Goal: Task Accomplishment & Management: Manage account settings

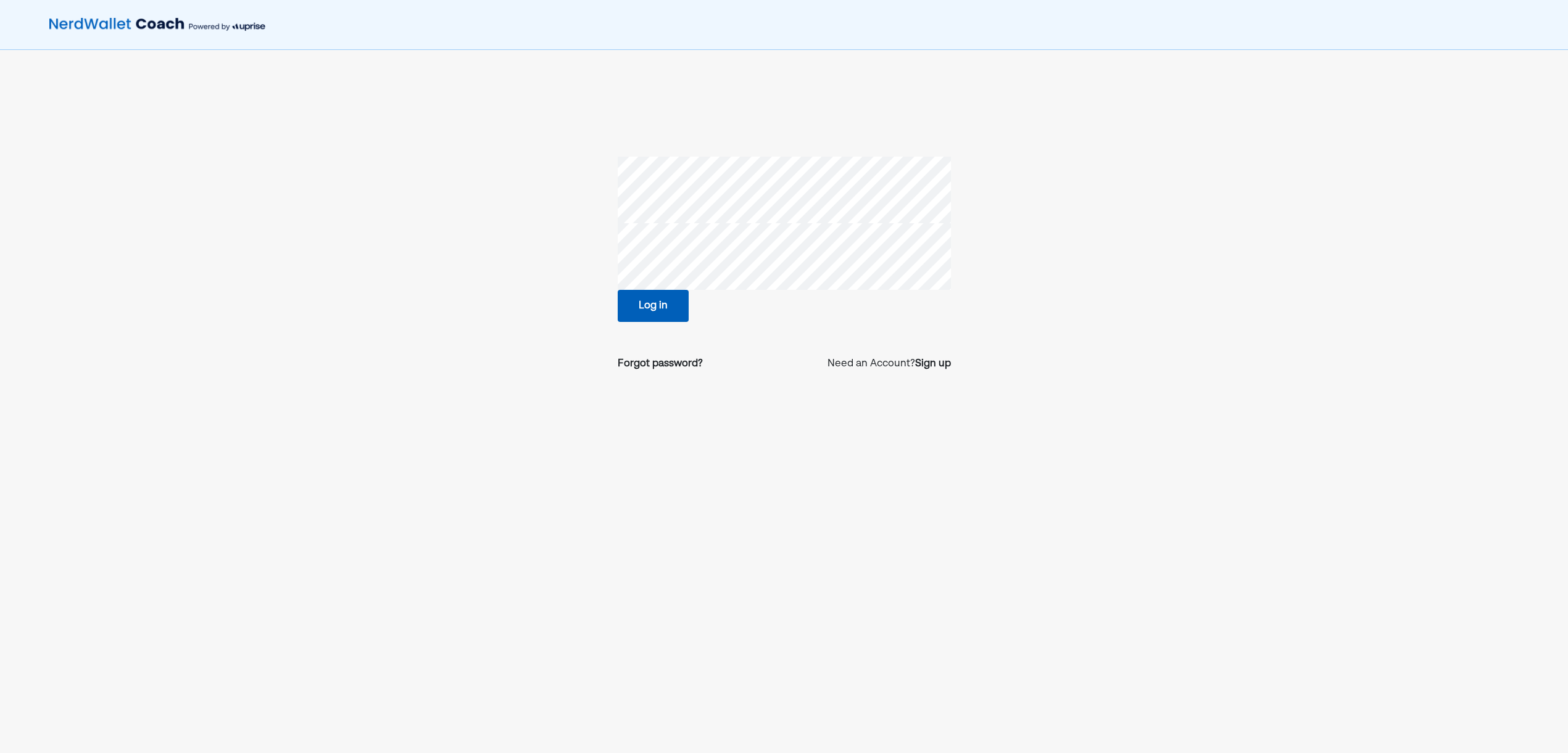
click at [644, 311] on button "Log in" at bounding box center [653, 306] width 71 height 32
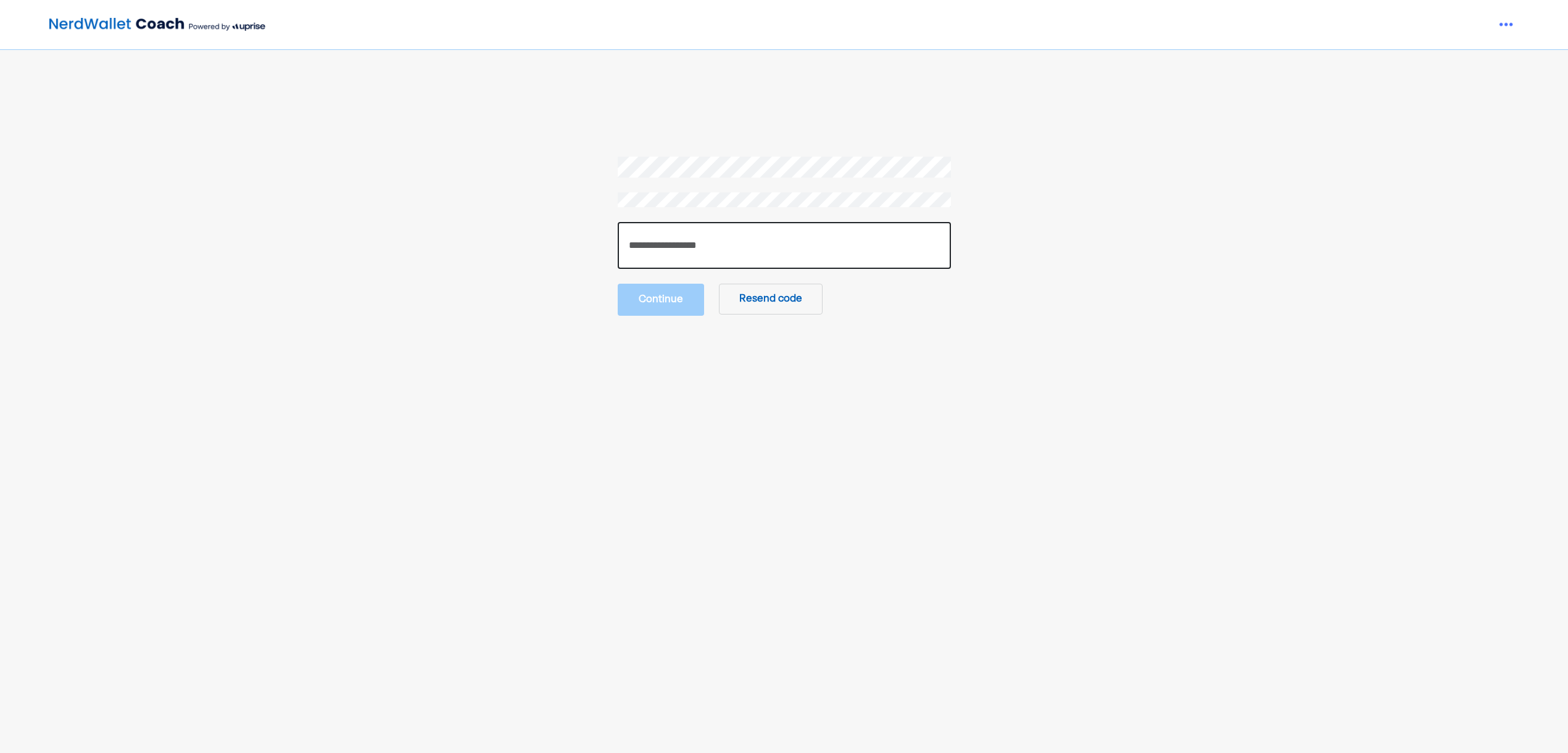
click at [658, 251] on input "number" at bounding box center [784, 245] width 334 height 47
paste input "******"
type input "******"
click at [641, 314] on button "Continue" at bounding box center [660, 298] width 87 height 32
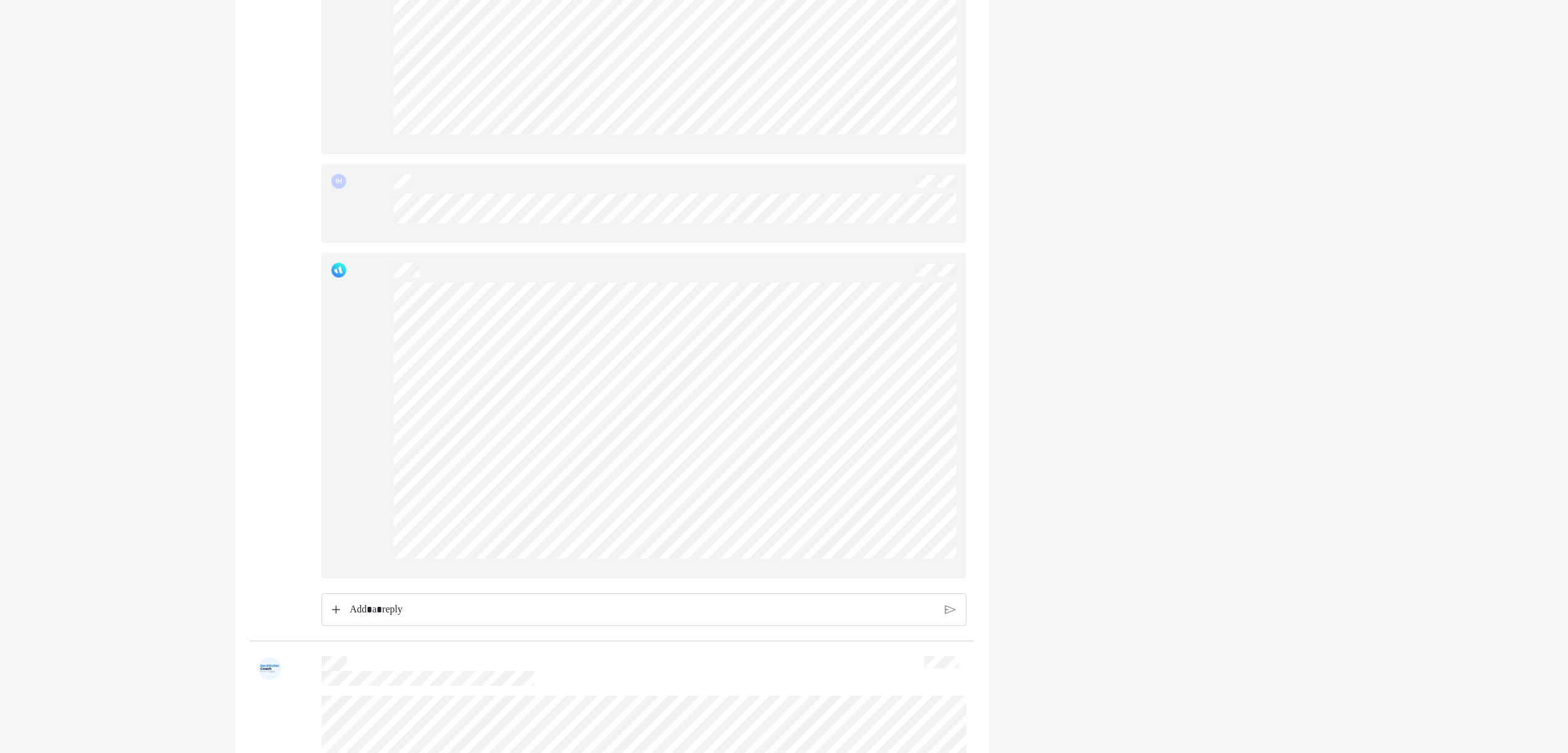
scroll to position [1135, 0]
click at [419, 598] on div "Rich Text Editor. Editing area: main" at bounding box center [642, 607] width 598 height 31
click at [450, 602] on p "Rich Text Editor. Editing area: main" at bounding box center [642, 607] width 586 height 16
click at [950, 614] on img at bounding box center [949, 617] width 11 height 12
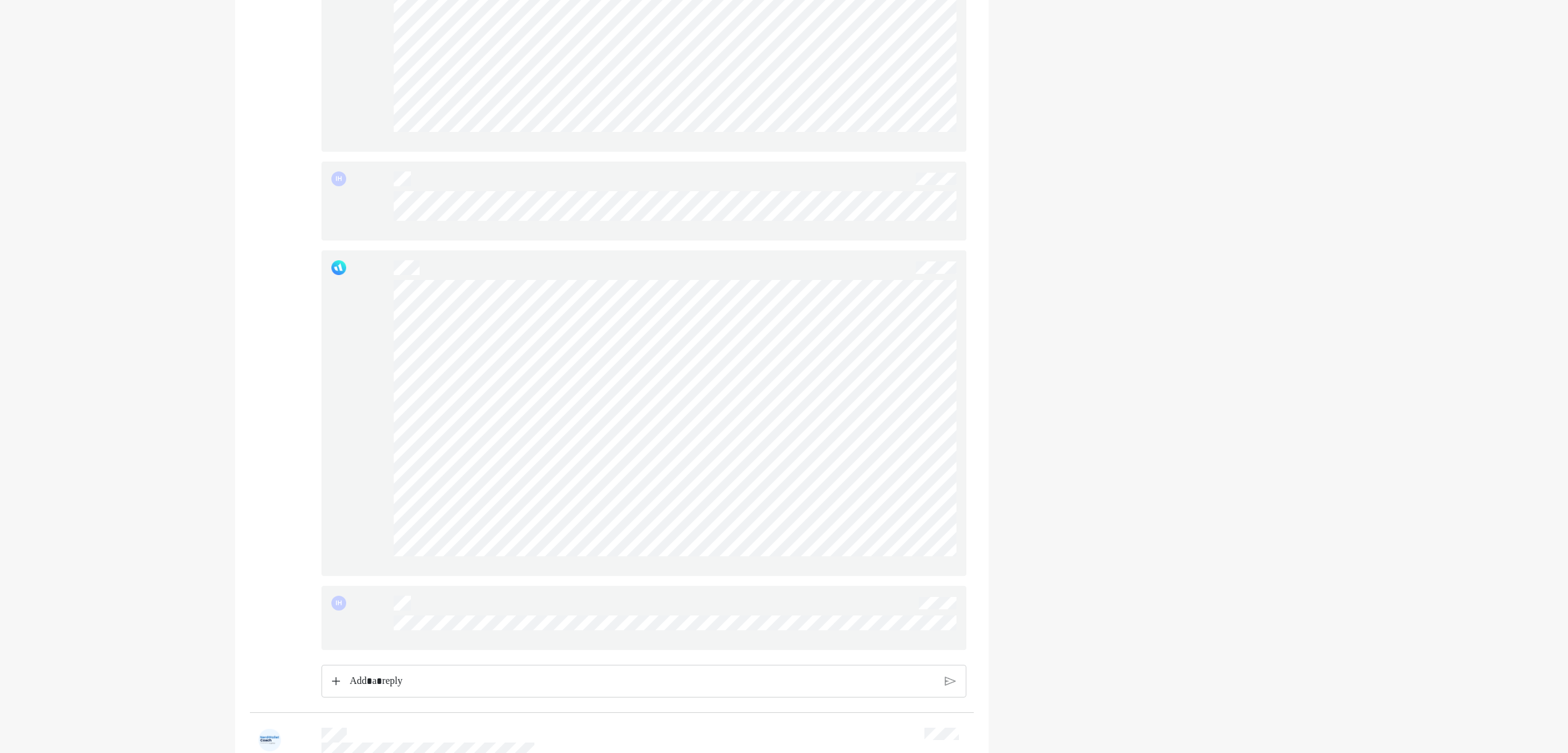
click at [503, 674] on p "Rich Text Editor. Editing area: main" at bounding box center [642, 682] width 585 height 16
click at [948, 691] on img at bounding box center [949, 690] width 11 height 12
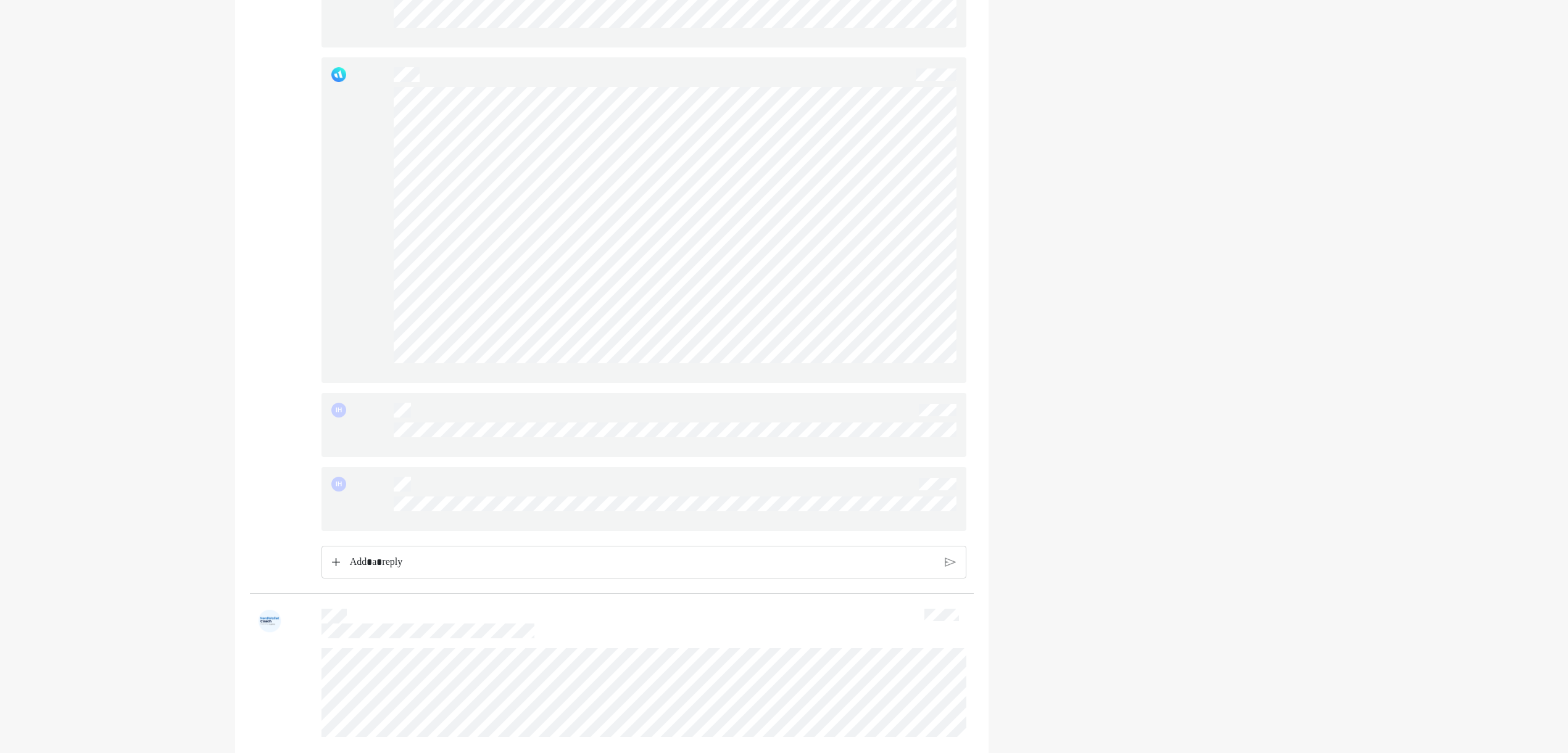
scroll to position [1337, 0]
